Goal: Transaction & Acquisition: Purchase product/service

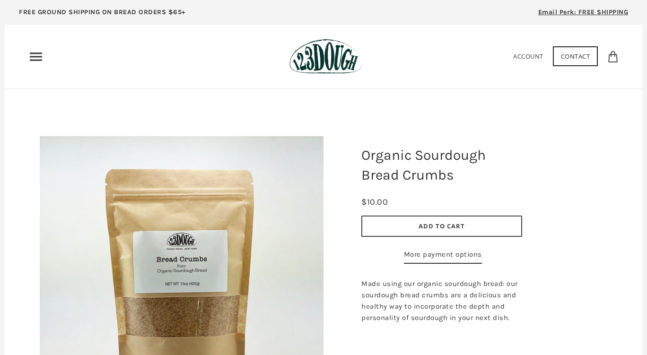
click at [36, 65] on div "Home 3 Ingredients Our Bread Subscribe & Save SOURDOUGH NOODLES Shop ALL Bread" at bounding box center [323, 56] width 591 height 35
click at [36, 57] on icon "Primary" at bounding box center [35, 56] width 15 height 15
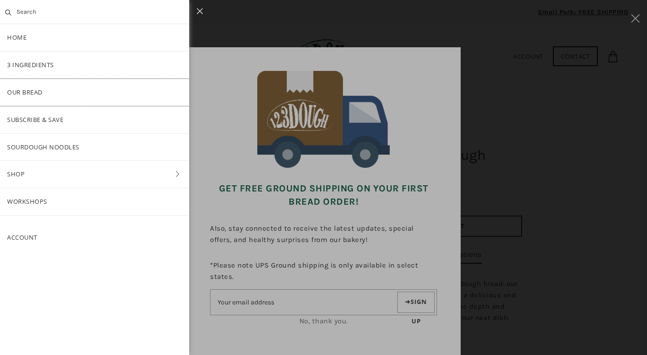
click at [36, 88] on link "Our Bread" at bounding box center [94, 92] width 189 height 27
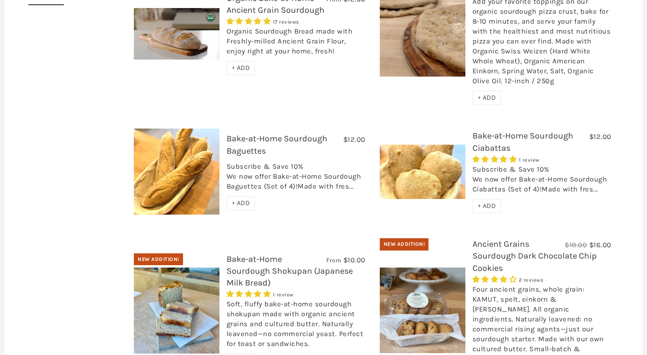
scroll to position [1662, 0]
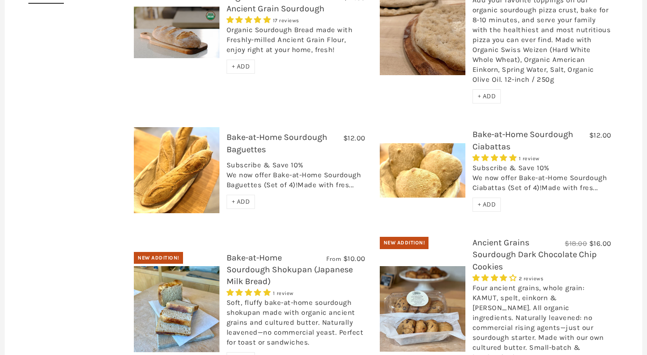
click at [521, 238] on link "Ancient Grains Sourdough Dark Chocolate Chip Cookies" at bounding box center [535, 255] width 124 height 34
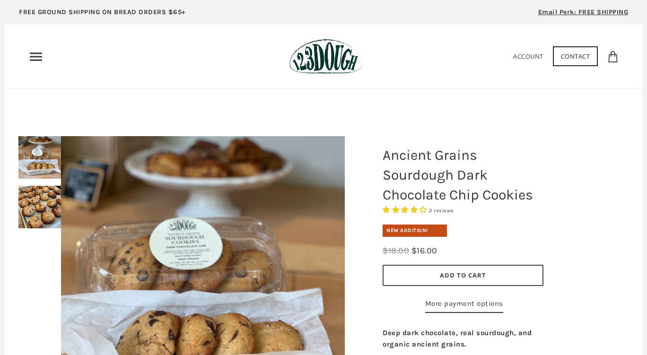
click at [40, 55] on icon "Primary" at bounding box center [35, 56] width 15 height 15
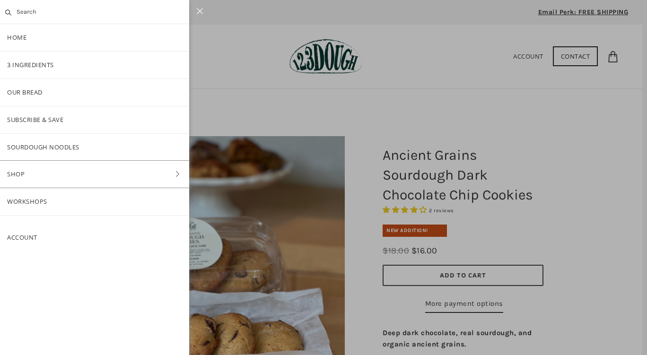
click at [45, 173] on link "Shop" at bounding box center [94, 174] width 189 height 27
click at [51, 98] on link "ALL" at bounding box center [94, 92] width 189 height 27
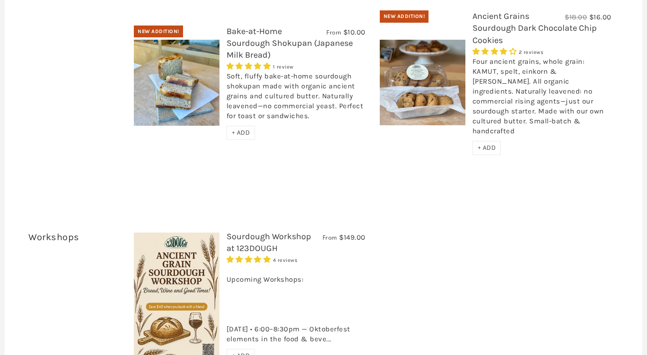
scroll to position [1985, 0]
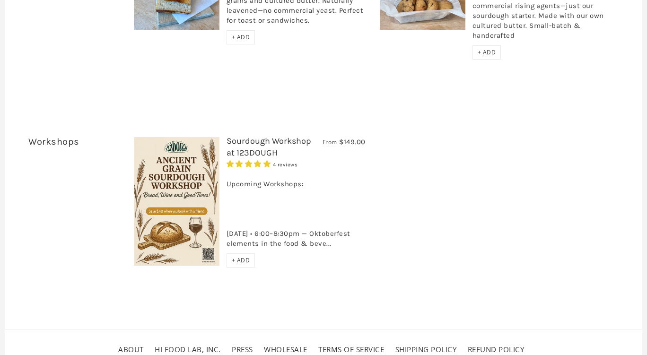
click at [266, 136] on link "Sourdough Workshop at 123DOUGH" at bounding box center [269, 147] width 85 height 22
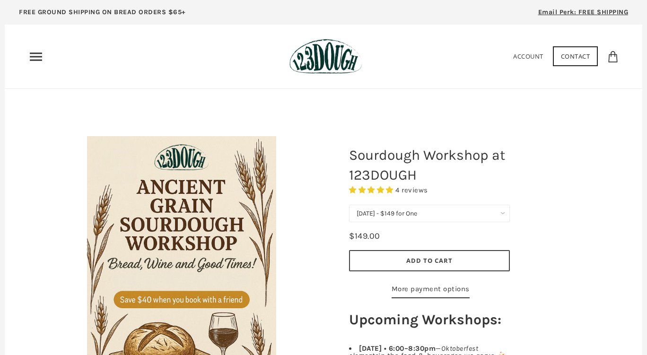
click at [30, 57] on use "Primary" at bounding box center [36, 57] width 12 height 8
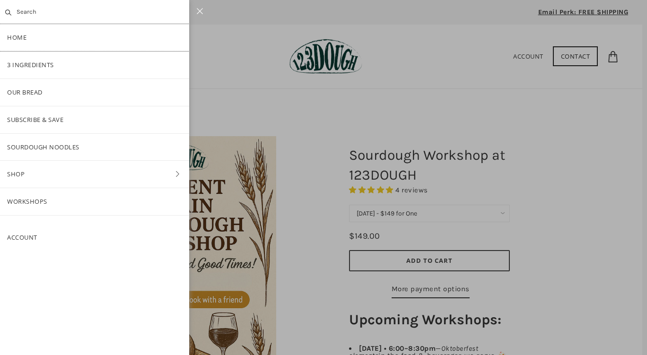
click at [27, 37] on link "Home" at bounding box center [94, 37] width 189 height 27
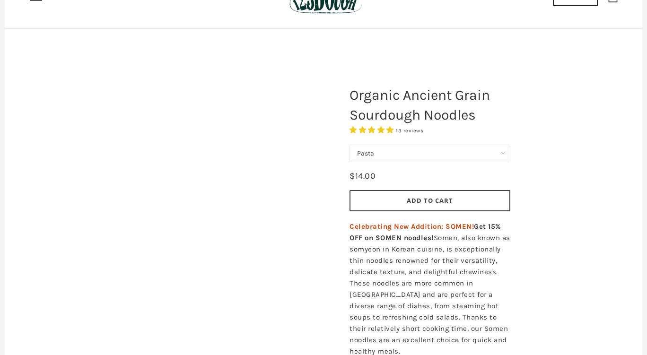
scroll to position [64, 0]
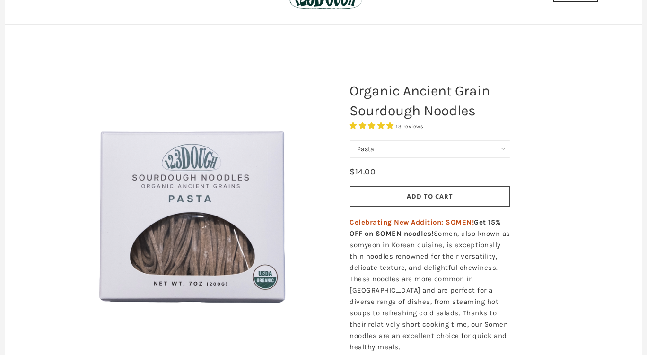
click at [397, 151] on select "Pasta Ramen Somen" at bounding box center [430, 150] width 161 height 18
click at [379, 144] on select "Pasta Ramen Somen" at bounding box center [430, 150] width 161 height 18
click at [350, 141] on select "Pasta Ramen Somen" at bounding box center [430, 150] width 161 height 18
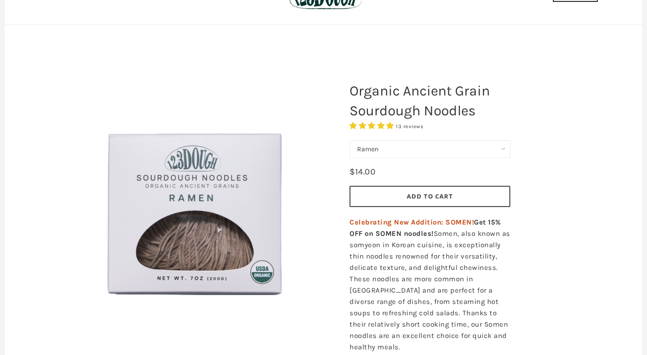
click at [376, 151] on select "Pasta Ramen Somen" at bounding box center [430, 150] width 161 height 18
click at [350, 141] on select "Pasta Ramen Somen" at bounding box center [430, 150] width 161 height 18
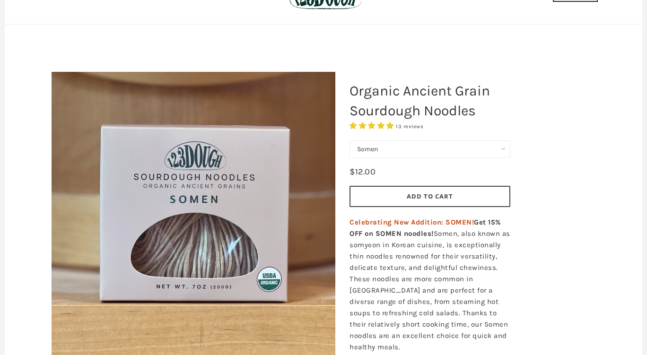
click at [382, 147] on select "Pasta Ramen Somen" at bounding box center [430, 150] width 161 height 18
select select "Pasta"
click at [350, 141] on select "Pasta Ramen Somen" at bounding box center [430, 150] width 161 height 18
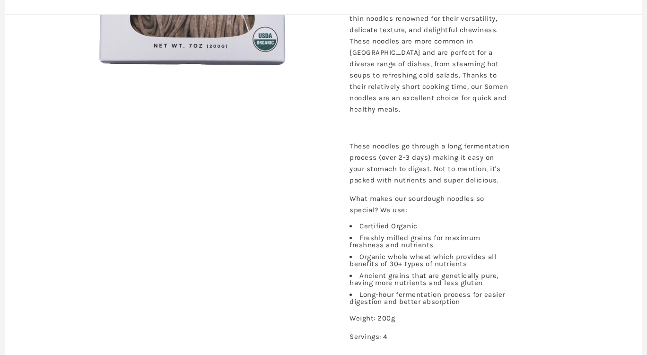
scroll to position [38, 0]
